Goal: Task Accomplishment & Management: Use online tool/utility

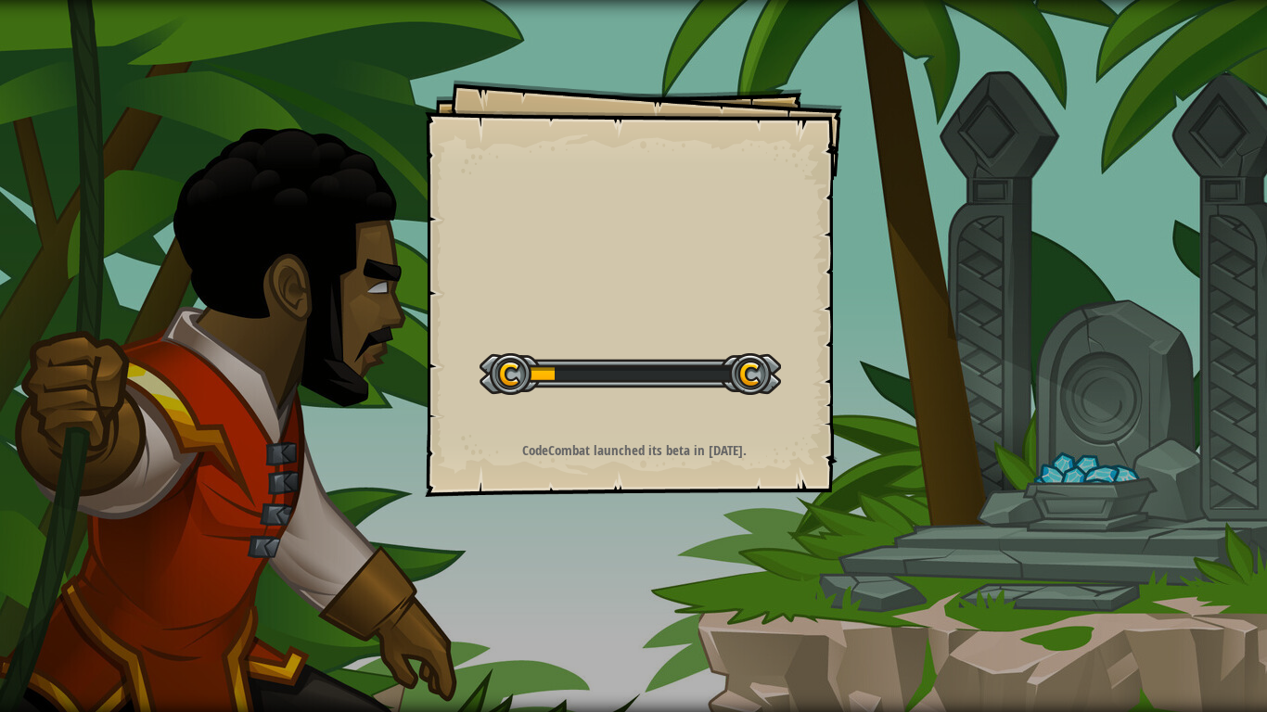
click at [868, 529] on div "Goals Start Level Error loading from server. Try refreshing the page. You'll ne…" at bounding box center [633, 356] width 1267 height 712
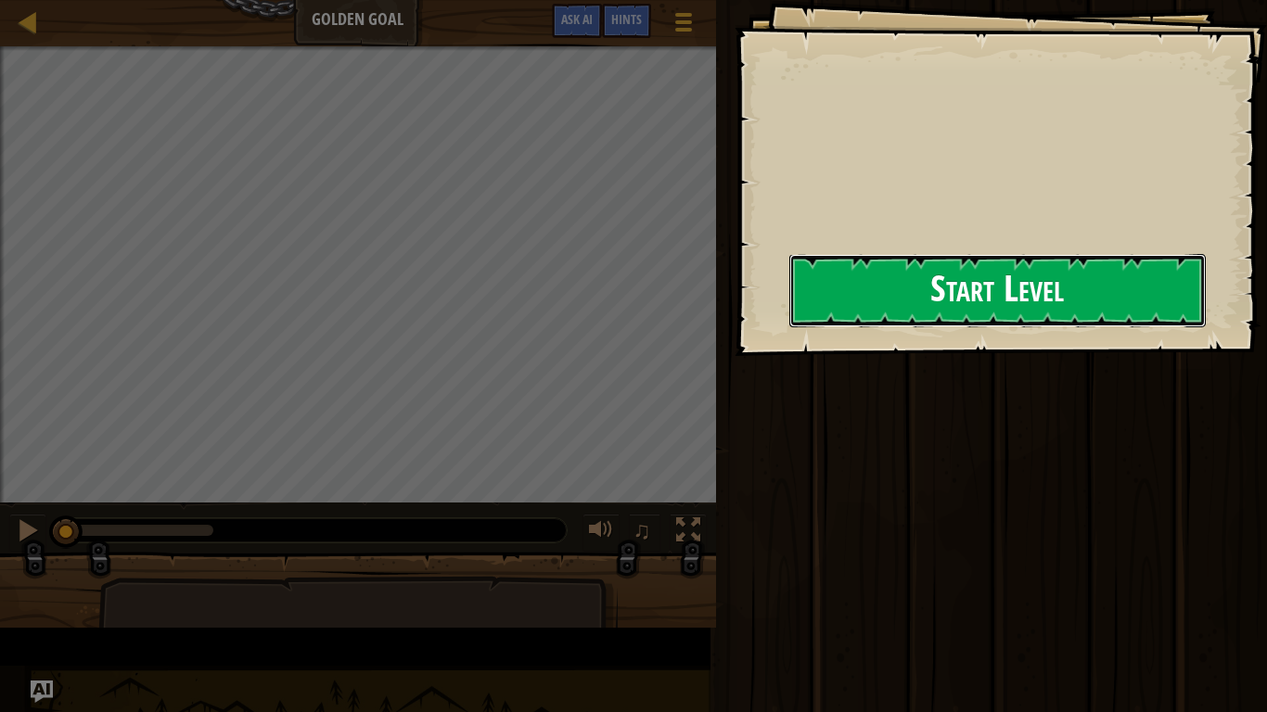
click at [822, 325] on button "Start Level" at bounding box center [997, 290] width 416 height 73
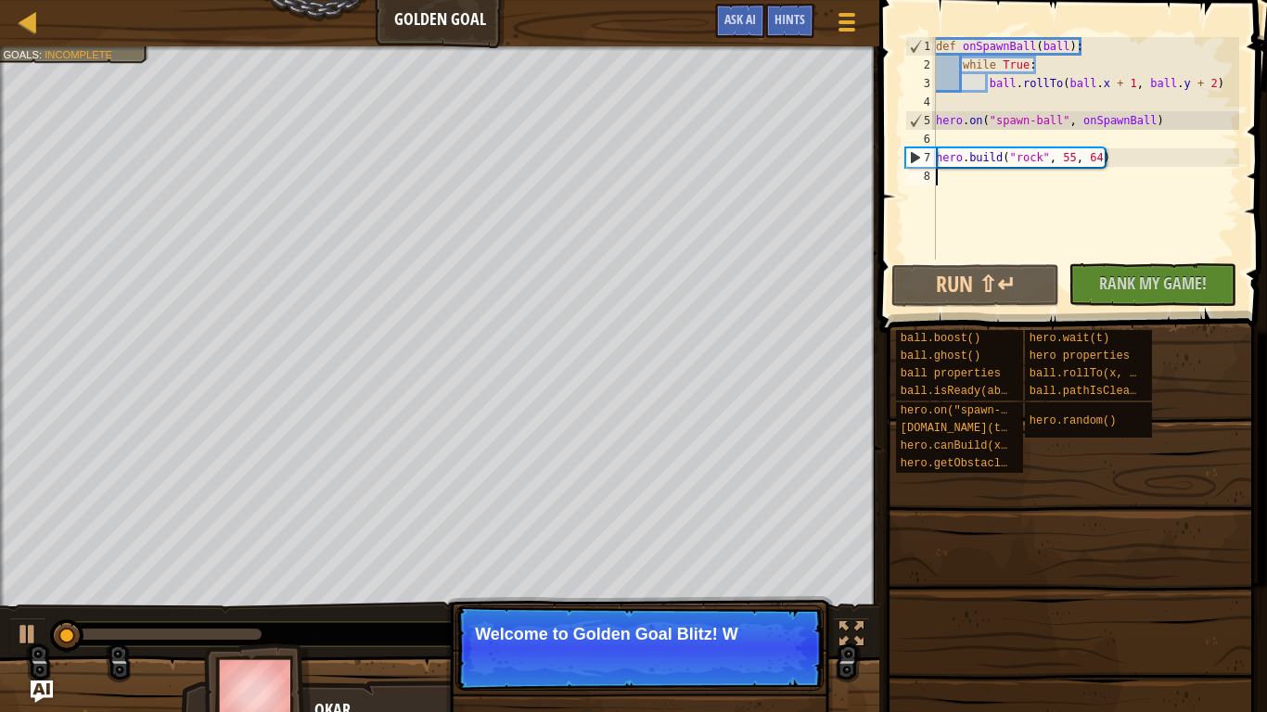
type textarea "[DOMAIN_NAME]("rock", 55, 64)"
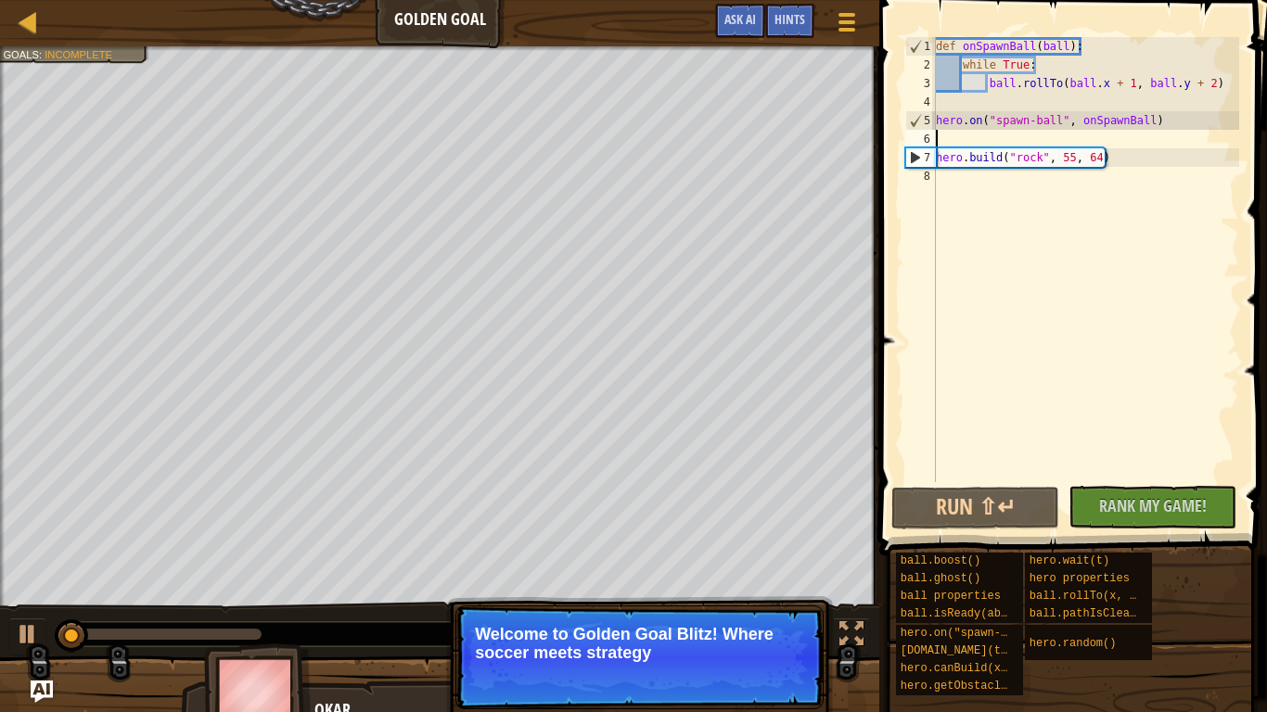
type textarea "hero.on("spawn-ball", onSpawnBall)"
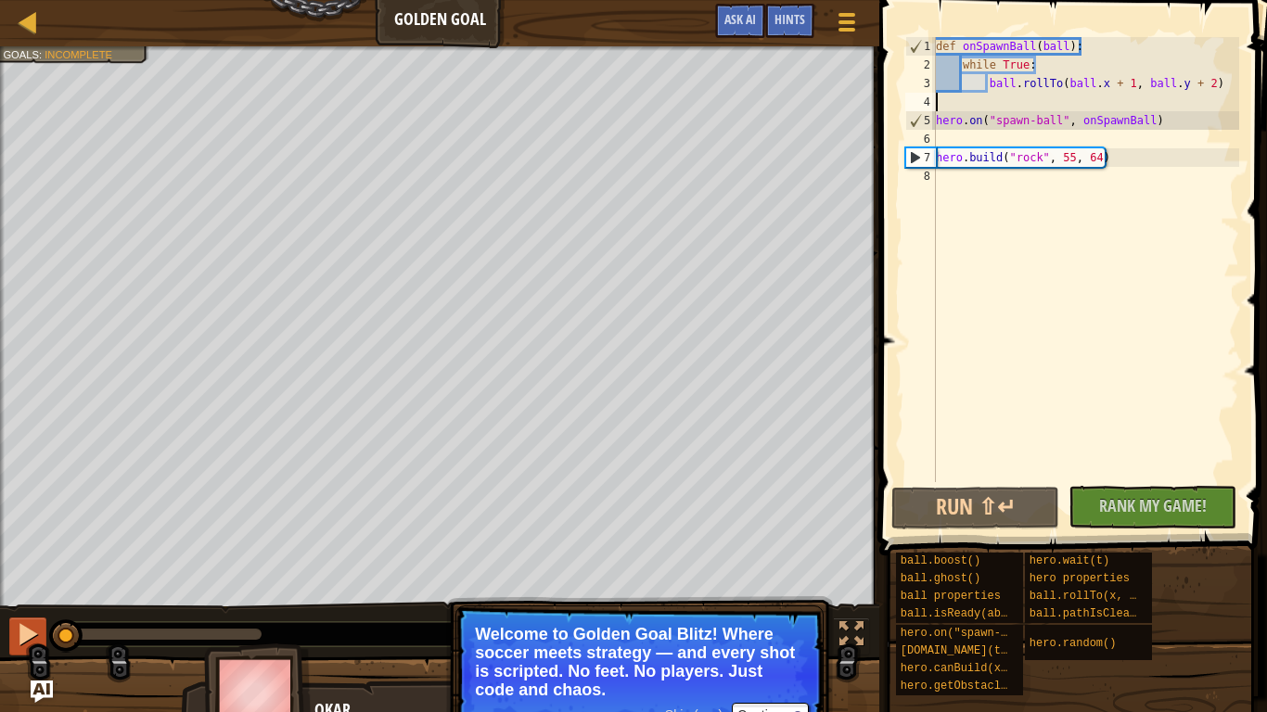
drag, startPoint x: 179, startPoint y: 640, endPoint x: 18, endPoint y: 622, distance: 162.3
click at [18, 622] on div "♫" at bounding box center [439, 630] width 879 height 56
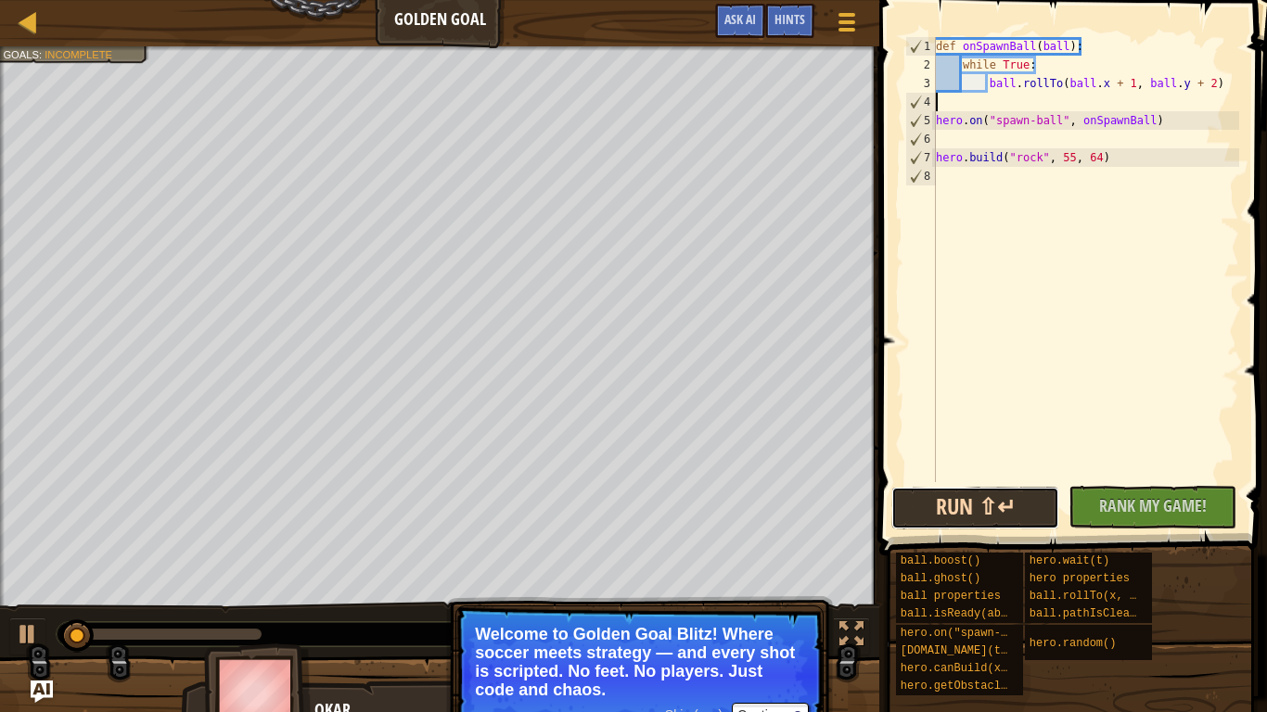
click at [989, 516] on button "Run ⇧↵" at bounding box center [975, 508] width 168 height 43
click at [781, 682] on p "Welcome to Golden Goal Blitz! Where soccer meets strategy — and every shot is s…" at bounding box center [639, 662] width 329 height 74
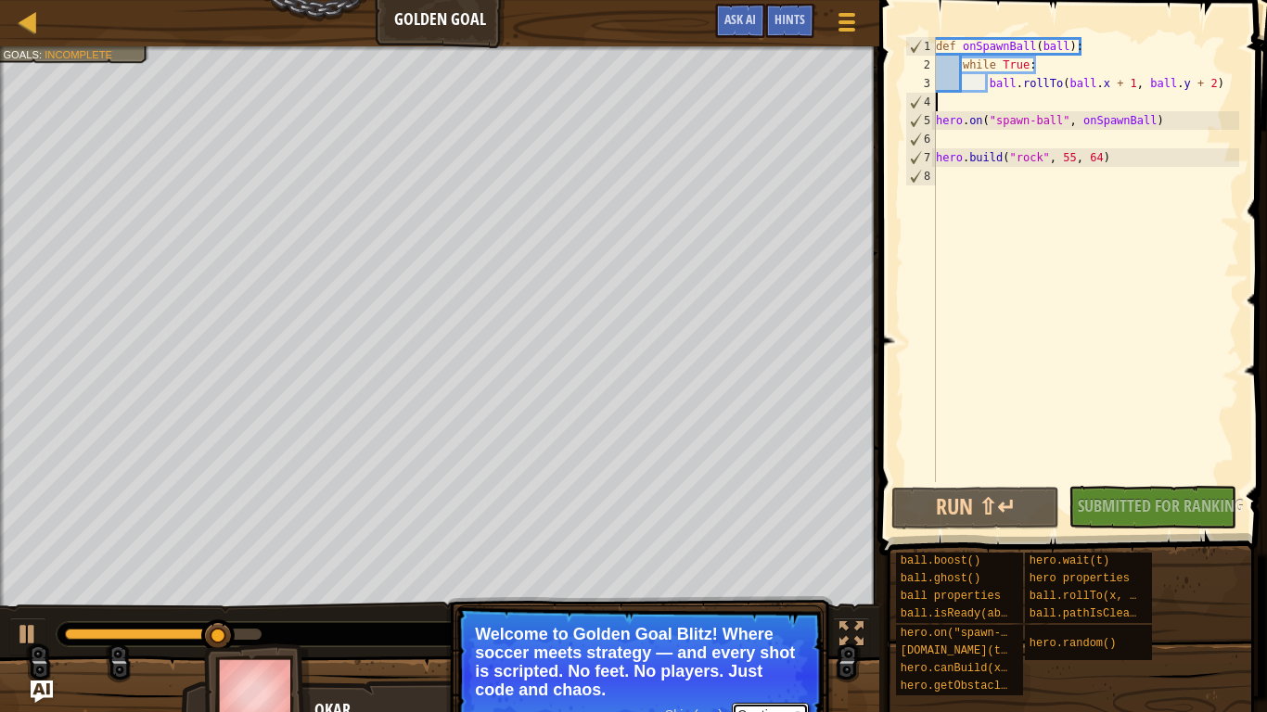
click at [780, 708] on button "Continue" at bounding box center [770, 715] width 77 height 24
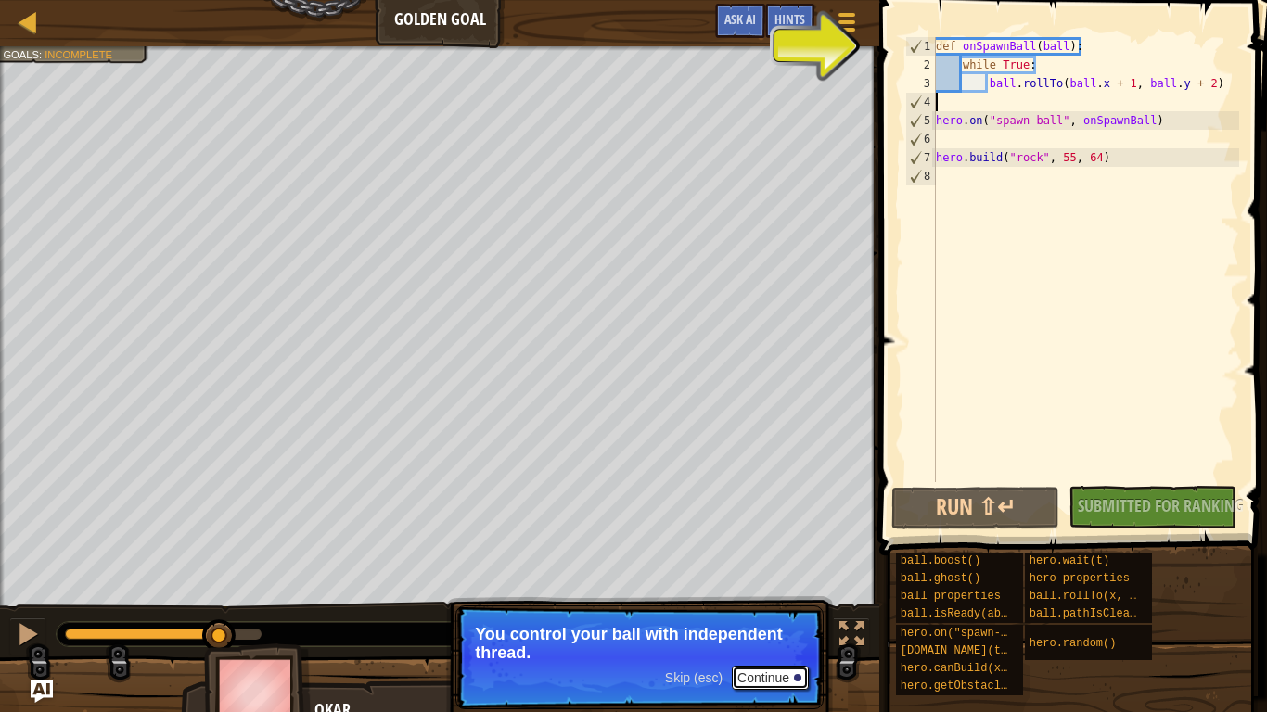
click at [766, 675] on button "Continue" at bounding box center [770, 678] width 77 height 24
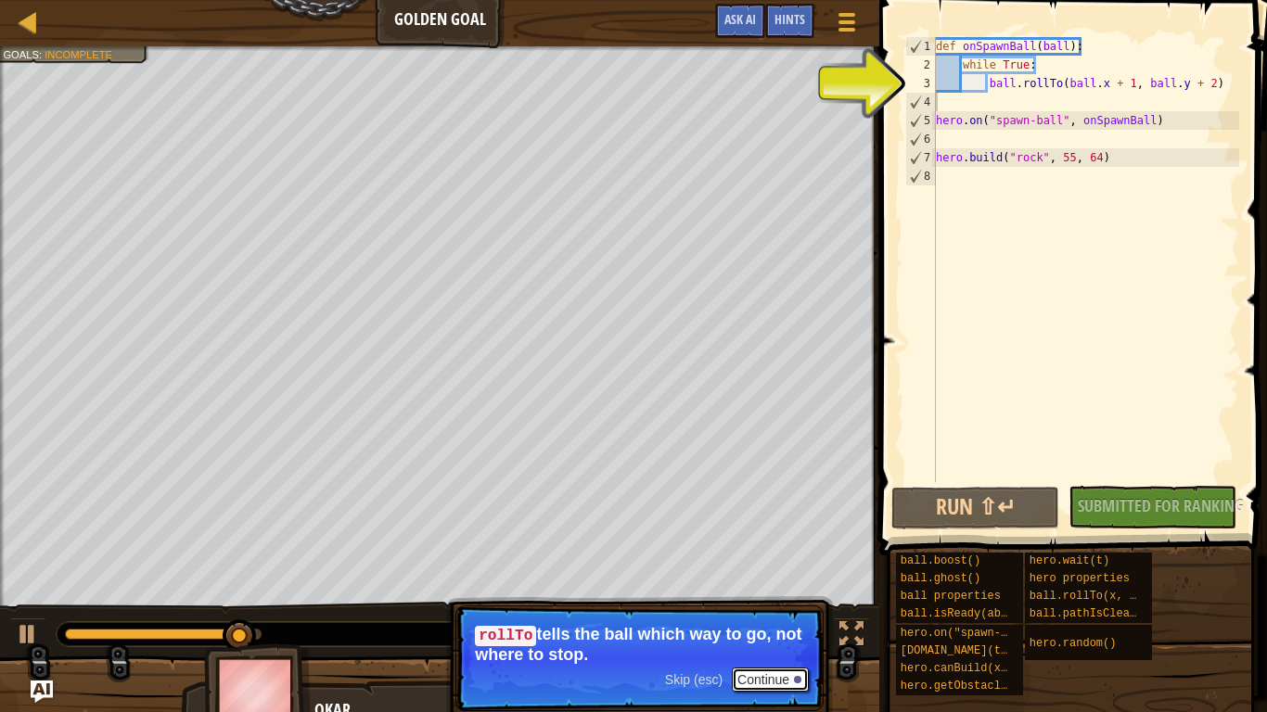
click at [775, 683] on button "Continue" at bounding box center [770, 680] width 77 height 24
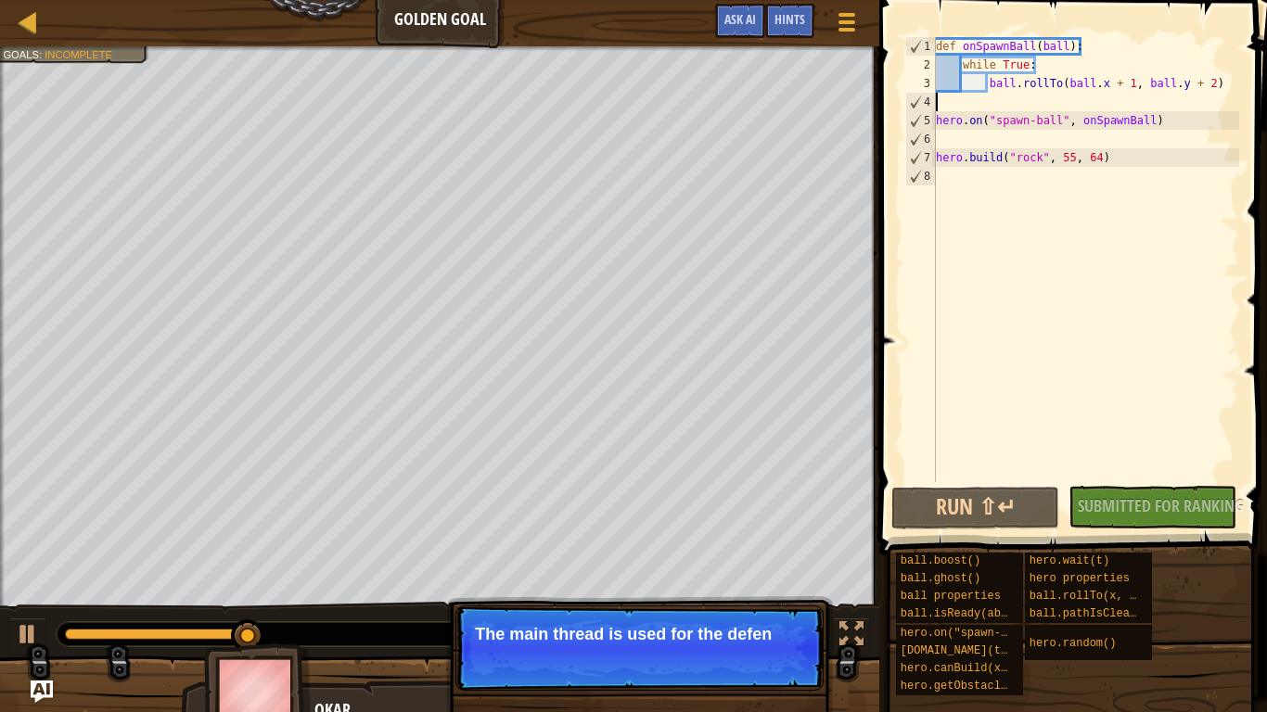
click at [775, 683] on p "Skip (esc) Continue The main thread is used for the defen" at bounding box center [639, 648] width 368 height 85
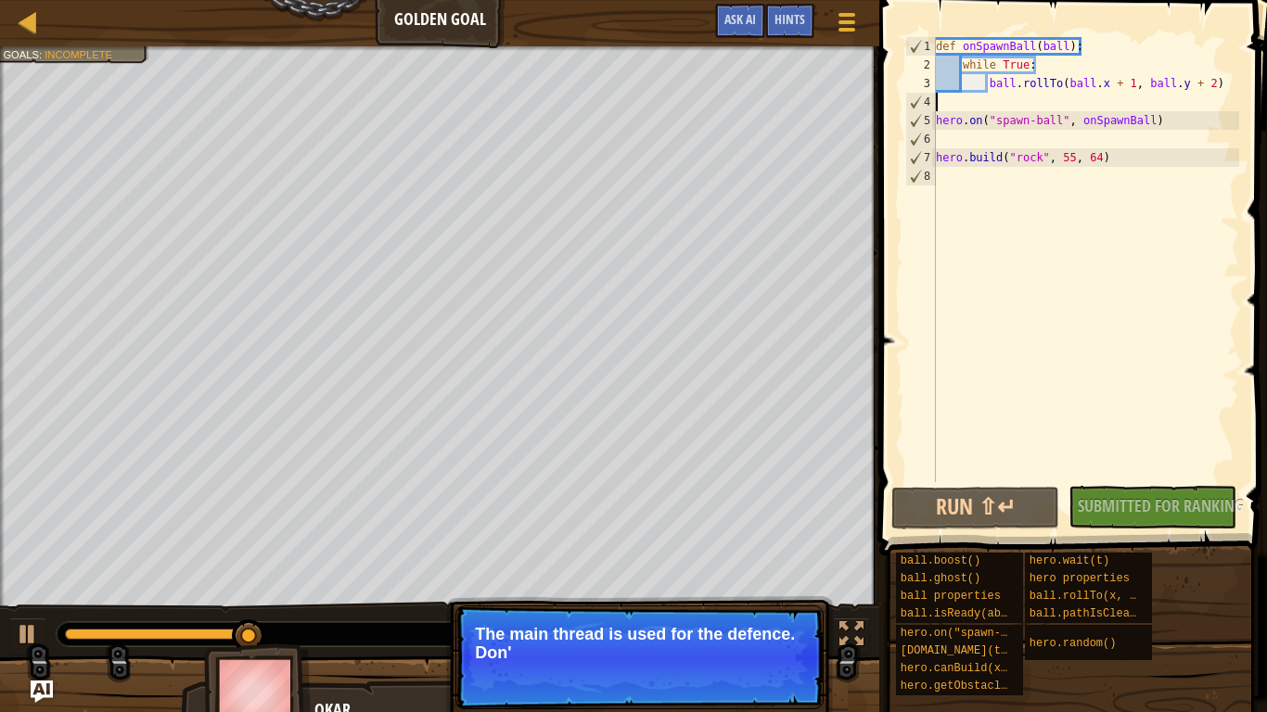
click at [775, 683] on p "Skip (esc) Continue The main thread is used for the defence. Don'" at bounding box center [639, 658] width 368 height 104
click at [775, 683] on p "Skip (esc) Continue The main thread is used for the defence. Don't let" at bounding box center [639, 658] width 368 height 104
click at [780, 690] on p "Skip (esc) Continue The main thread is used for the defence. Don't let them get…" at bounding box center [639, 658] width 368 height 104
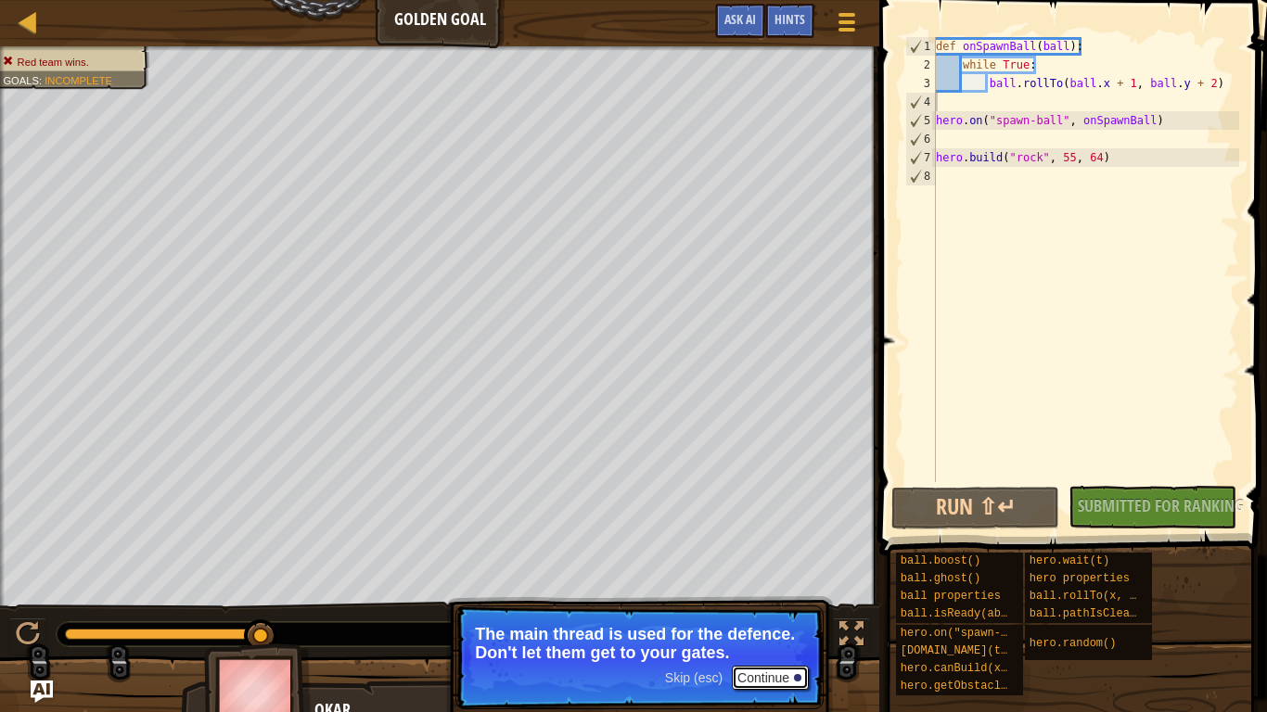
click at [777, 680] on button "Continue" at bounding box center [770, 678] width 77 height 24
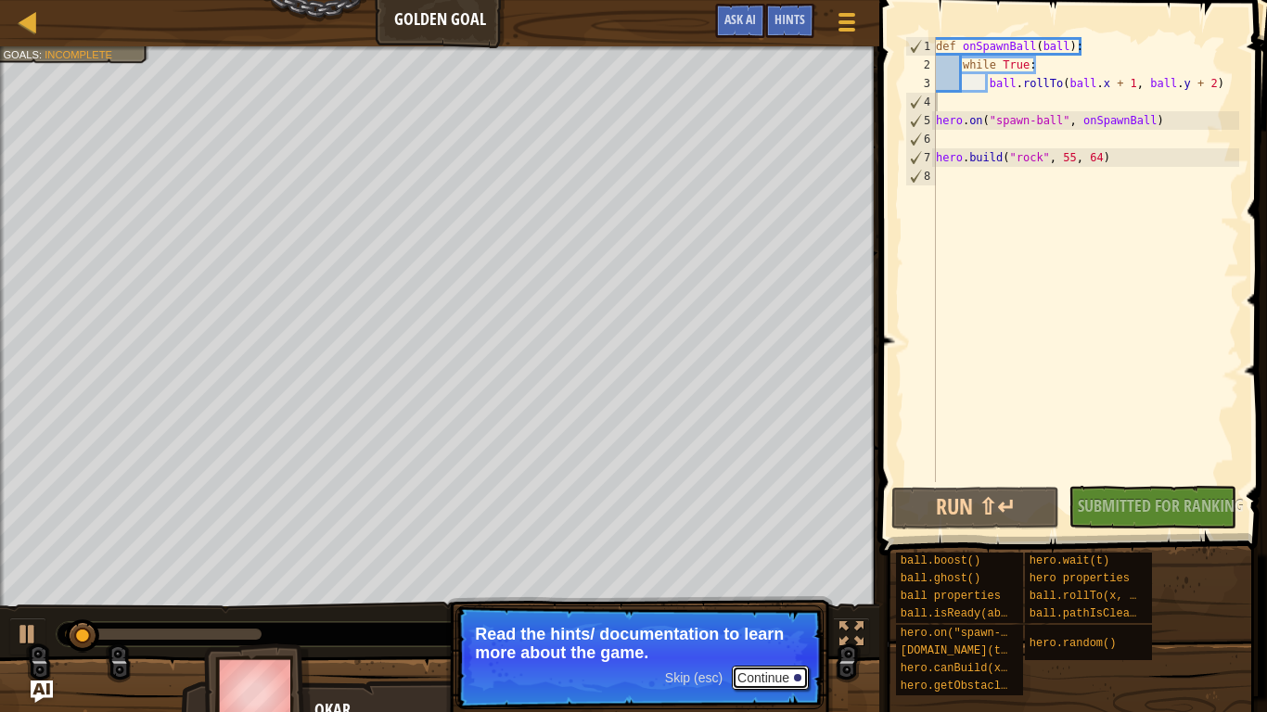
click at [775, 683] on button "Continue" at bounding box center [770, 678] width 77 height 24
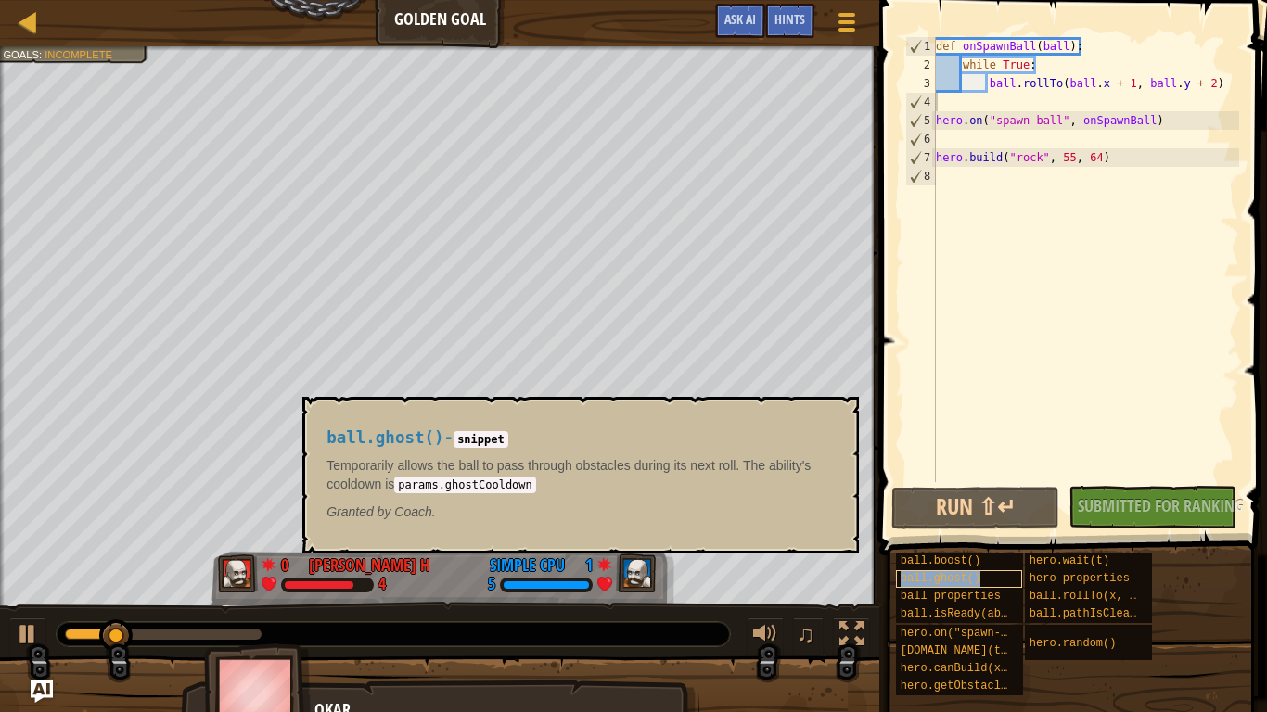
click at [977, 583] on span "ball.ghost()" at bounding box center [940, 578] width 80 height 13
click at [980, 606] on div "ball.isReady(ability)" at bounding box center [959, 615] width 127 height 18
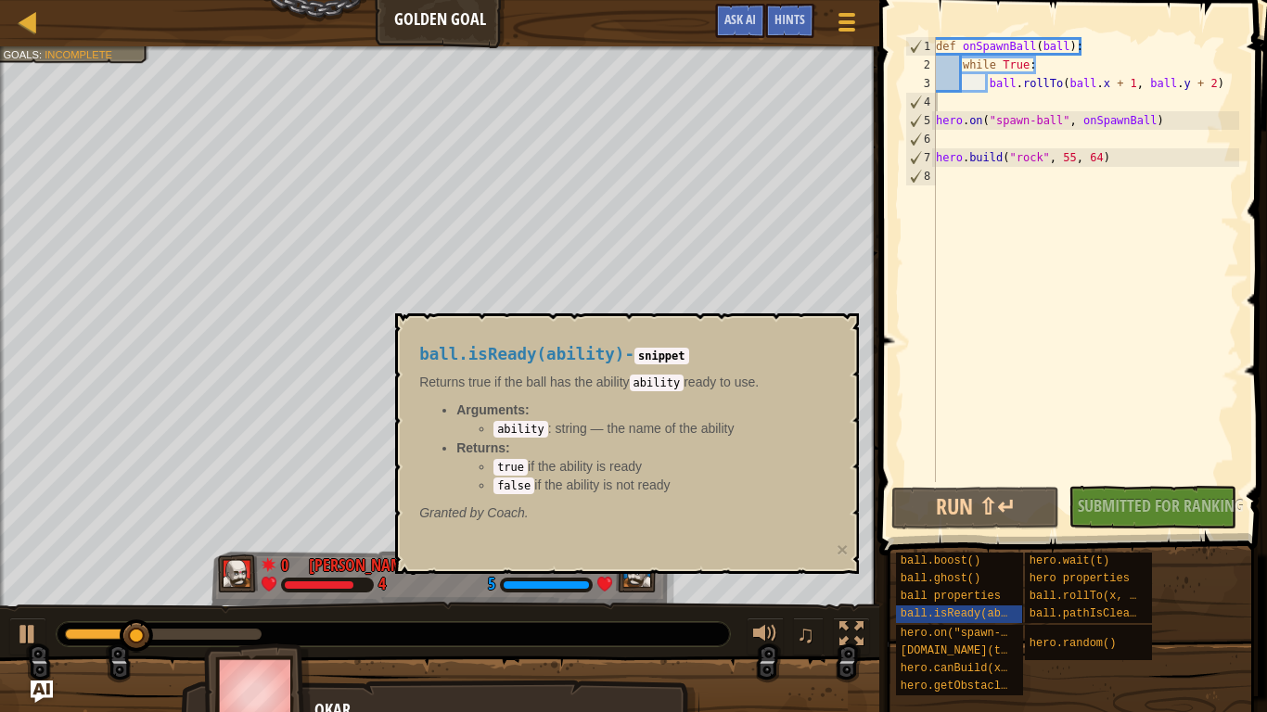
click at [513, 469] on code "true" at bounding box center [510, 467] width 34 height 17
click at [1091, 524] on div "No New Code to Rank Rank My Game! Submitting... Submitted for Ranking Failed to…" at bounding box center [1143, 507] width 168 height 43
click at [951, 150] on div "def onSpawnBall ( ball ) : while True : ball . rollTo ( ball . x + 1 , ball . y…" at bounding box center [1085, 278] width 307 height 482
type textarea "[DOMAIN_NAME]("rock", 55, 64)"
click at [932, 646] on span "[DOMAIN_NAME](type, x, y)" at bounding box center [983, 651] width 167 height 13
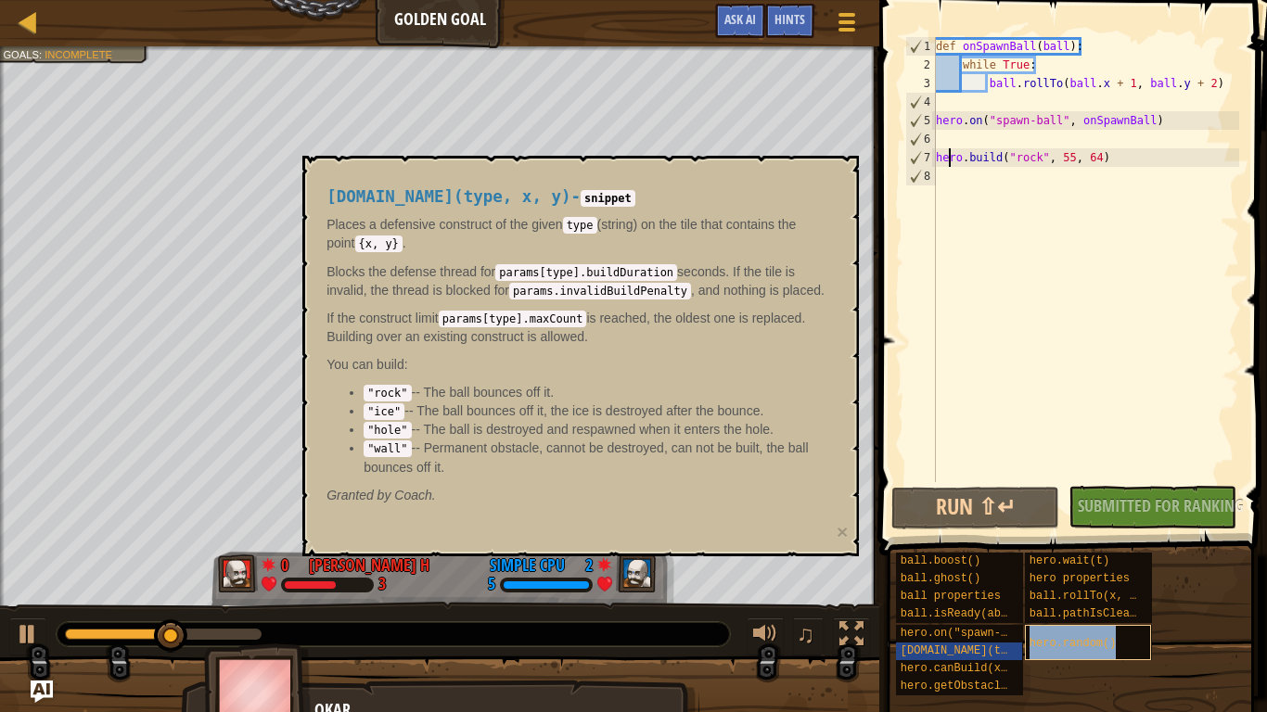
click at [1038, 631] on div "hero.random()" at bounding box center [1088, 642] width 127 height 35
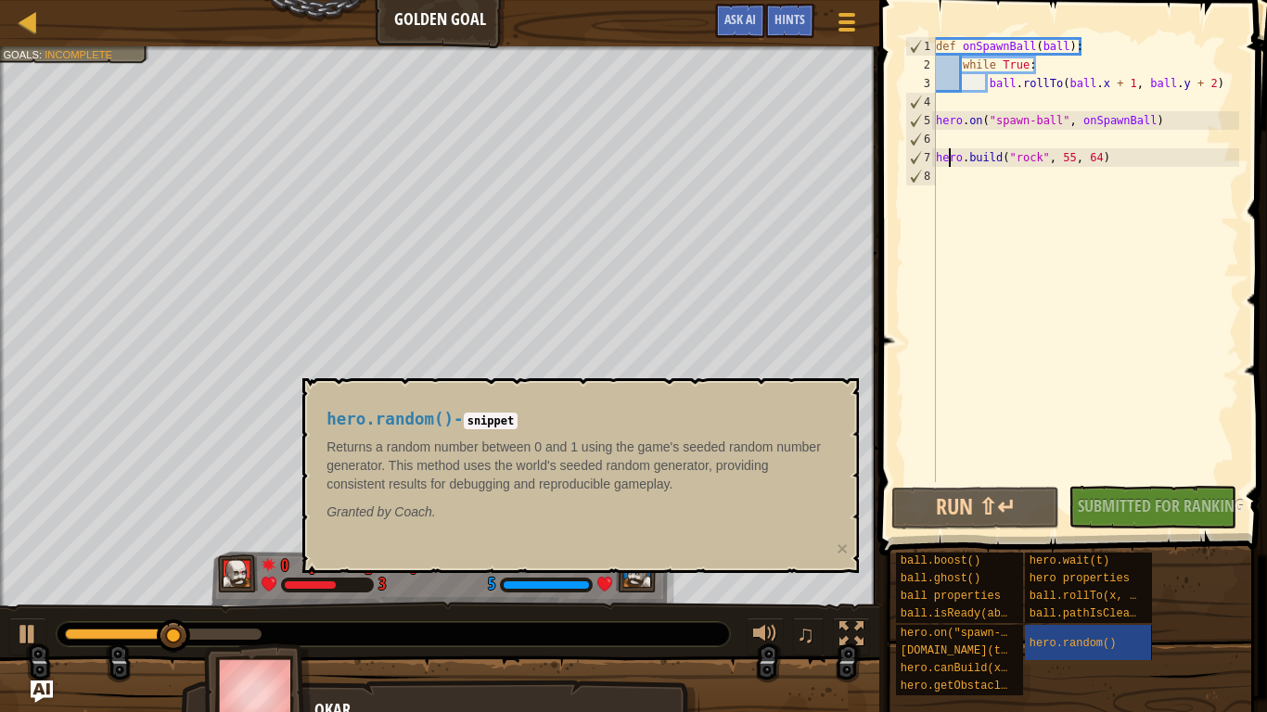
click at [1004, 514] on button "Run ⇧↵" at bounding box center [975, 508] width 168 height 43
click at [7, 32] on div "Ladder Golden Goal Game Menu Done Hints Ask AI" at bounding box center [439, 23] width 879 height 46
click at [31, 21] on div at bounding box center [28, 21] width 23 height 23
